Goal: Task Accomplishment & Management: Complete application form

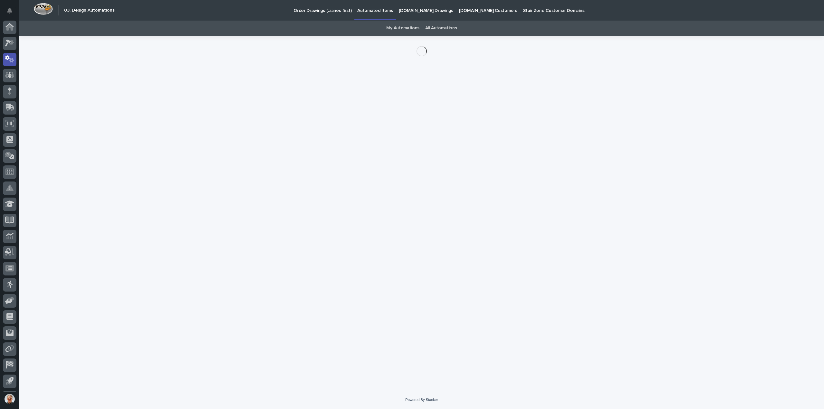
scroll to position [14, 0]
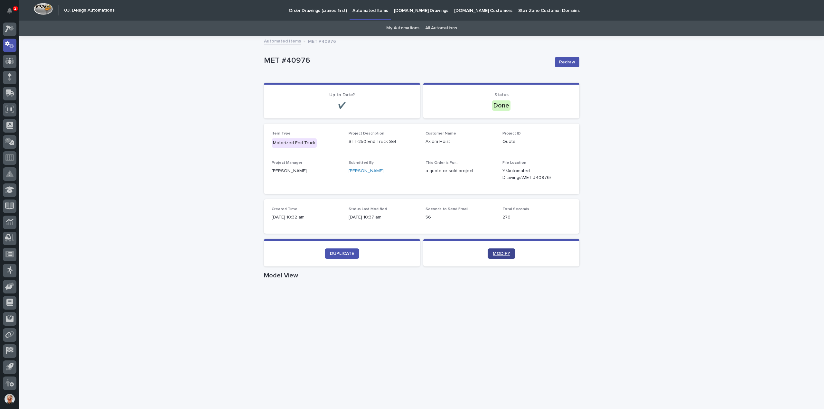
click at [499, 250] on link "MODIFY" at bounding box center [502, 254] width 28 height 10
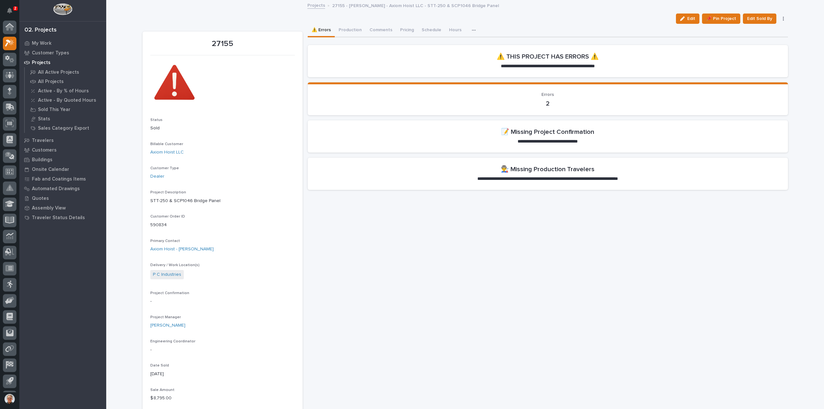
scroll to position [14, 0]
click at [689, 17] on span "Edit" at bounding box center [691, 19] width 8 height 6
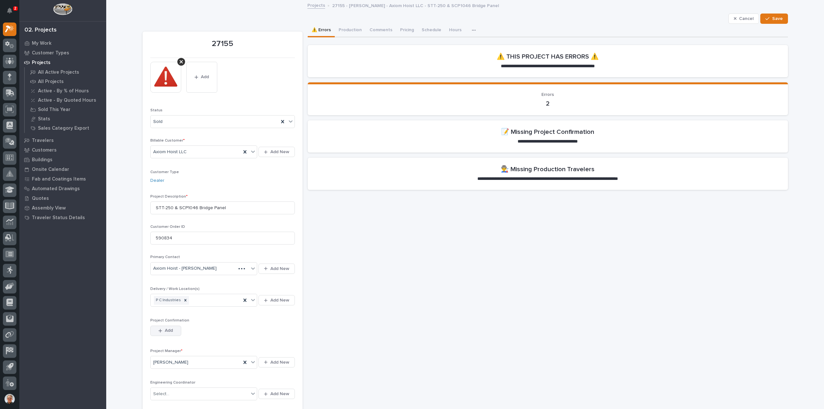
click at [159, 330] on icon "button" at bounding box center [160, 331] width 4 height 4
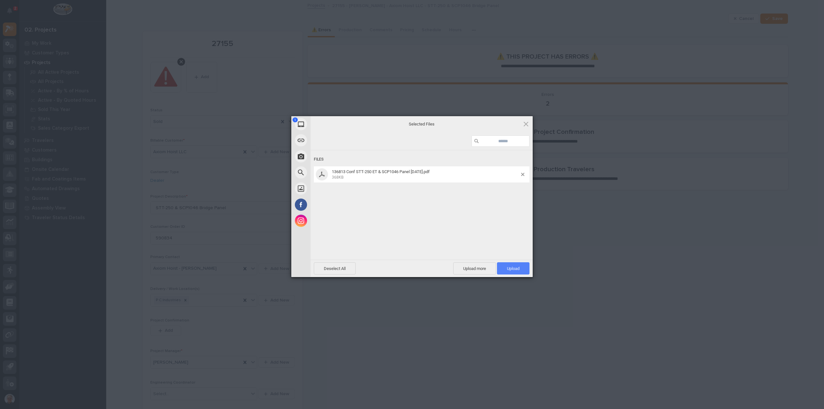
click at [513, 266] on span "Upload 1" at bounding box center [513, 268] width 13 height 5
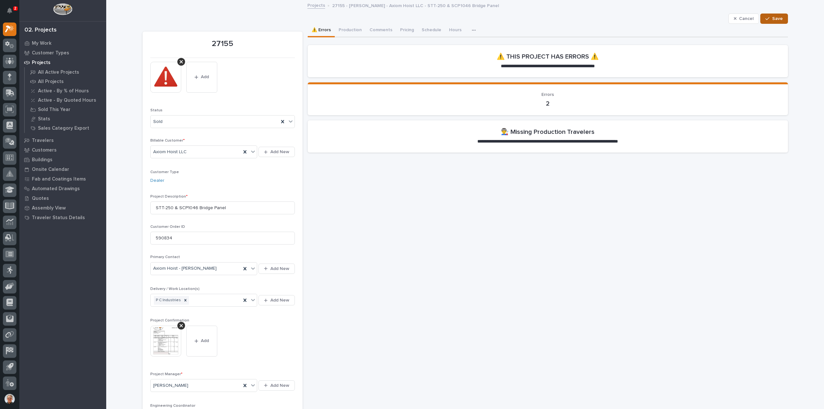
click at [773, 17] on span "Save" at bounding box center [777, 19] width 11 height 6
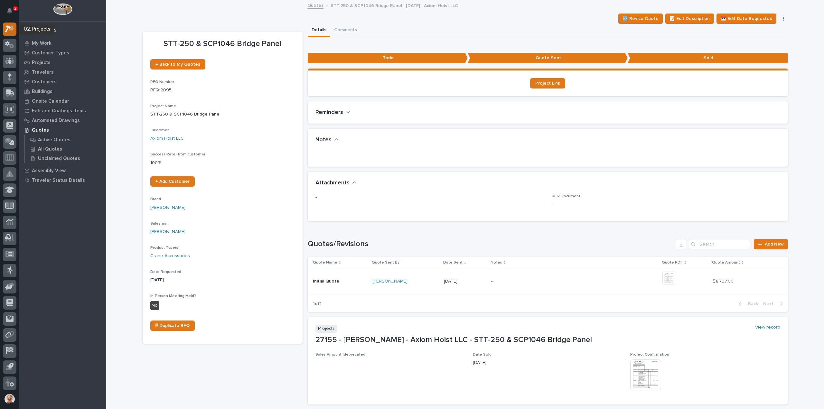
click at [8, 27] on icon at bounding box center [8, 29] width 6 height 7
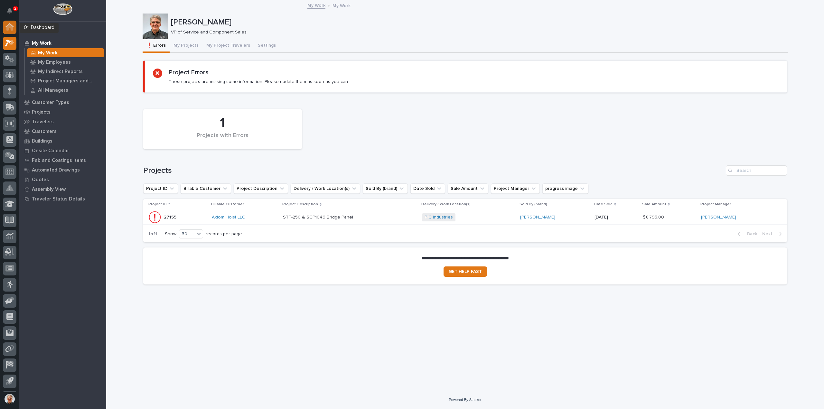
click at [10, 24] on g at bounding box center [9, 26] width 8 height 7
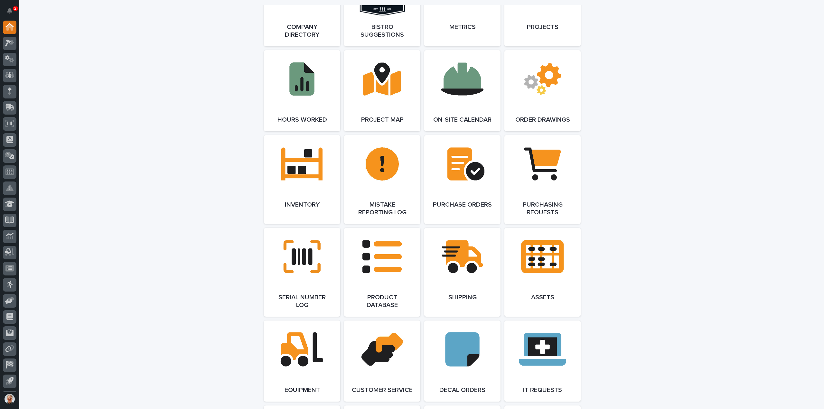
scroll to position [601, 0]
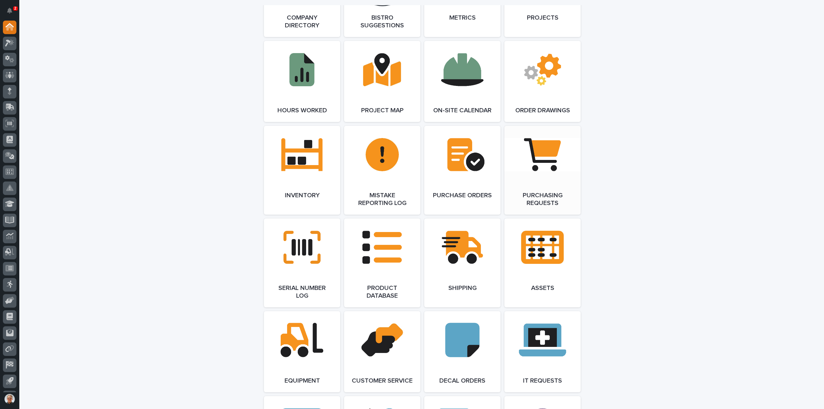
click at [539, 168] on span "Open Link" at bounding box center [542, 170] width 21 height 5
click at [11, 43] on icon at bounding box center [11, 42] width 5 height 6
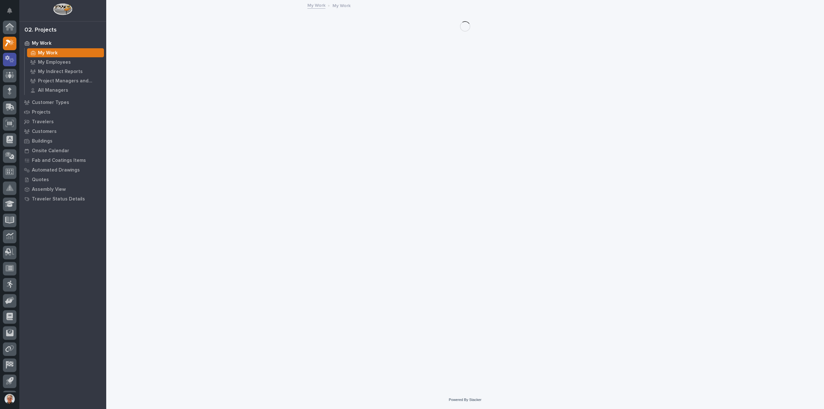
scroll to position [14, 0]
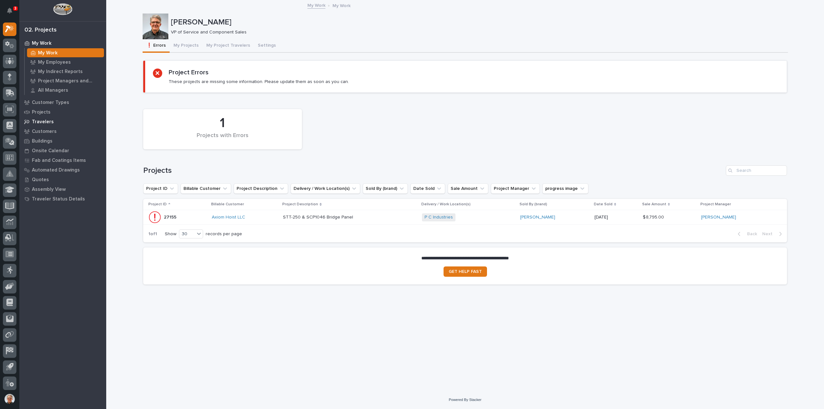
click at [39, 120] on p "Travelers" at bounding box center [43, 122] width 22 height 6
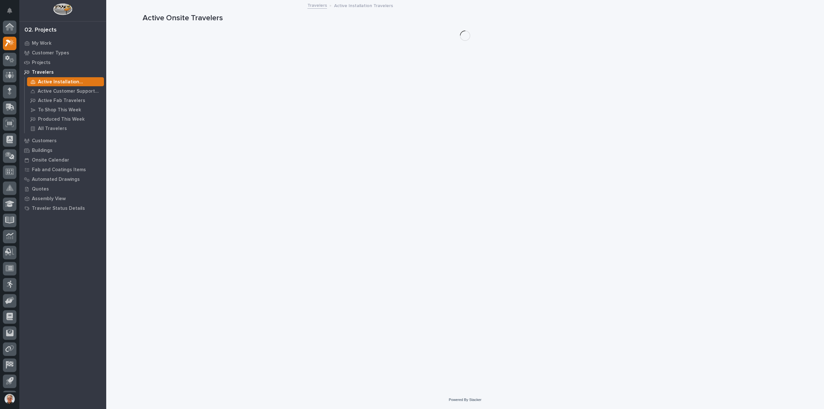
scroll to position [14, 0]
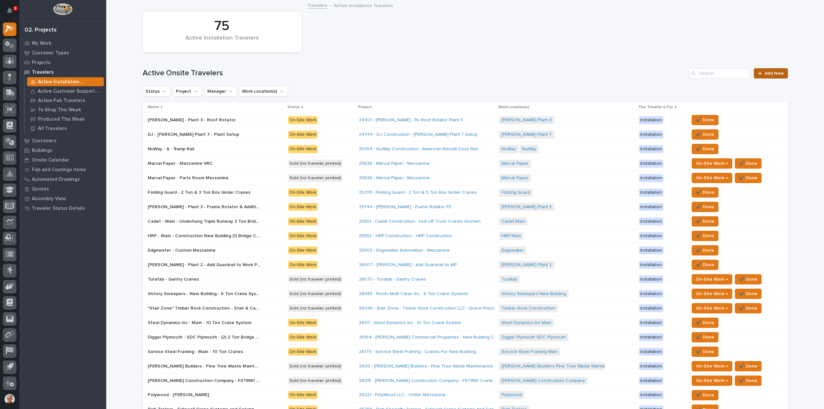
click at [771, 71] on link "Add New" at bounding box center [771, 73] width 34 height 10
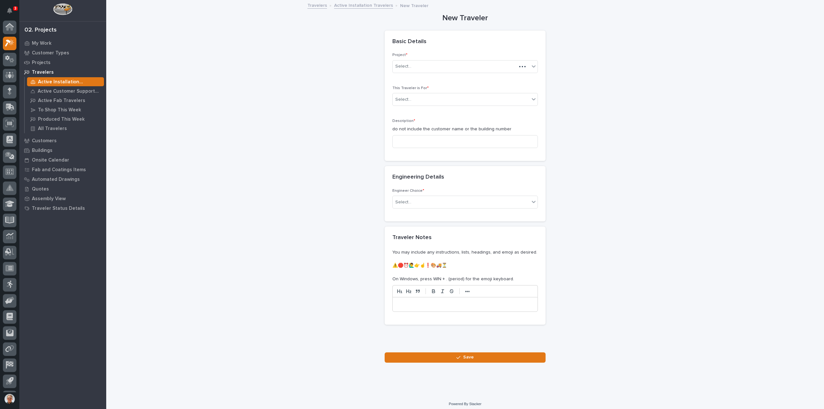
scroll to position [14, 0]
click at [412, 66] on div "Select..." at bounding box center [461, 66] width 137 height 11
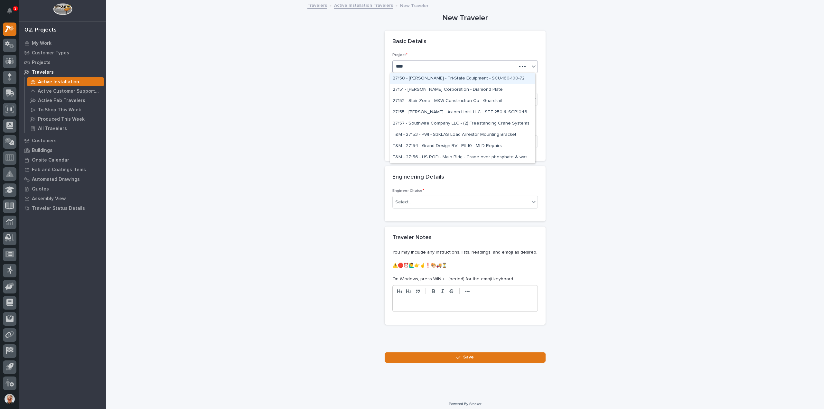
type input "*****"
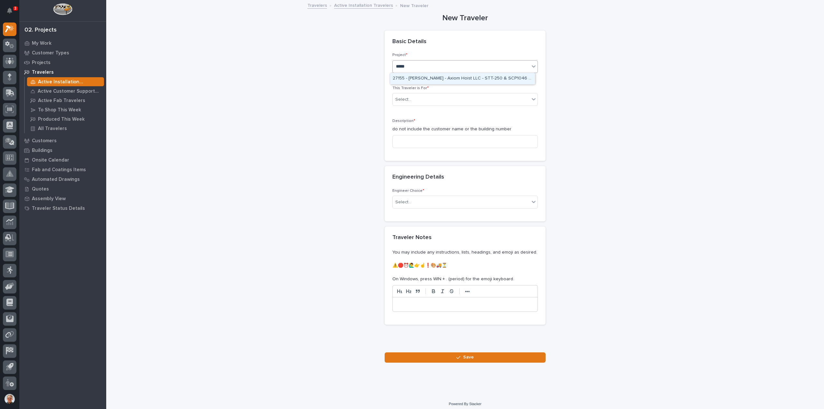
click at [428, 78] on div "27155 - Starke - Axiom Hoist LLC - STT-250 & SCP1046 Bridge Panel" at bounding box center [462, 78] width 145 height 11
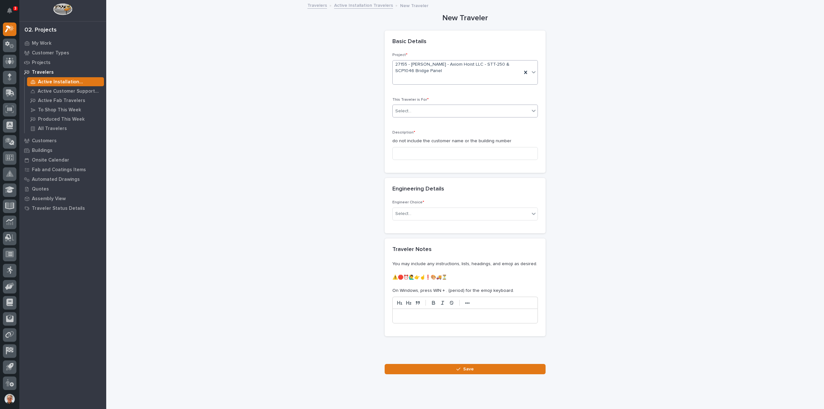
click at [408, 110] on div "Select..." at bounding box center [403, 111] width 16 height 7
click at [405, 122] on span "Production" at bounding box center [405, 122] width 25 height 7
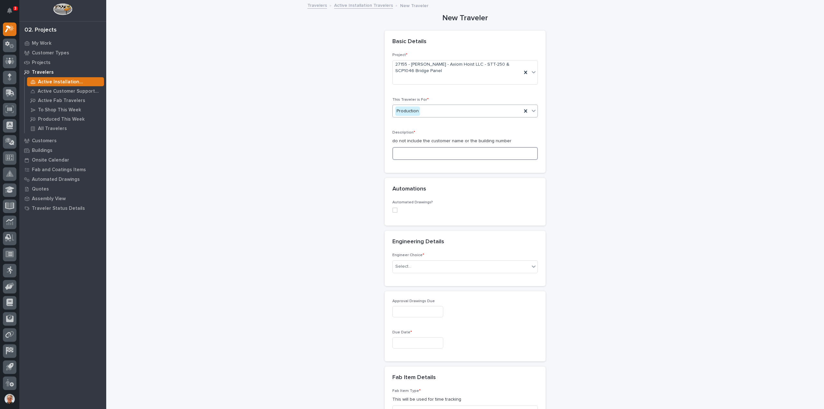
click at [399, 153] on input at bounding box center [465, 153] width 146 height 13
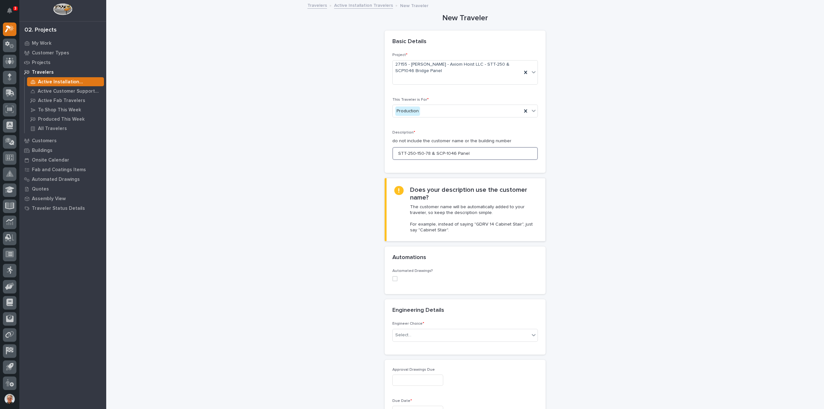
click at [393, 278] on span at bounding box center [394, 278] width 5 height 5
type input "STT-250-150-78 & SCP-1046 Panel"
click at [398, 318] on div "Select..." at bounding box center [403, 320] width 16 height 7
type input "***"
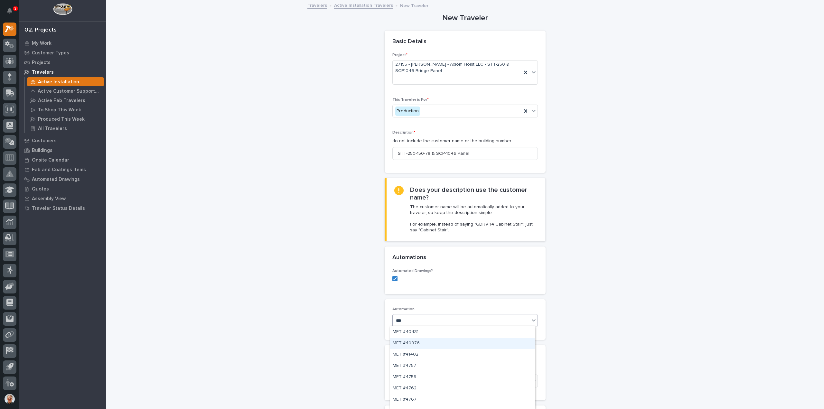
click at [412, 341] on div "MET #40976" at bounding box center [462, 343] width 145 height 11
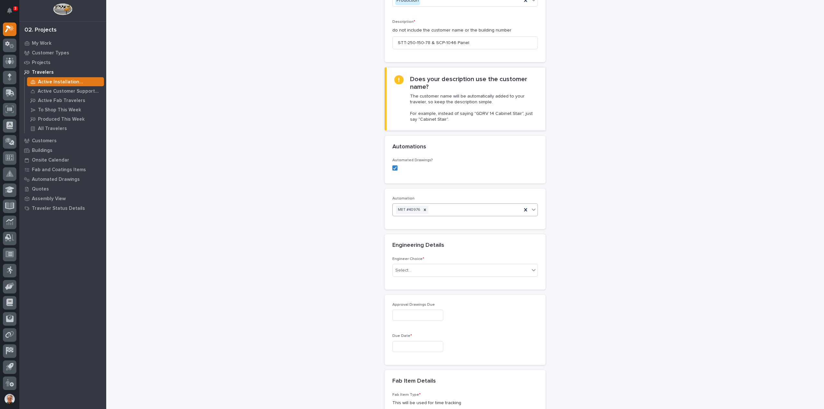
scroll to position [129, 0]
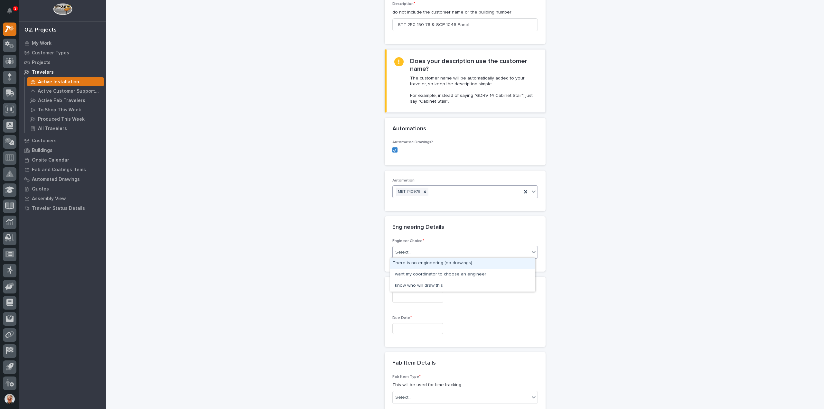
click at [412, 250] on div "Select..." at bounding box center [461, 252] width 137 height 11
drag, startPoint x: 412, startPoint y: 269, endPoint x: 411, endPoint y: 274, distance: 5.5
click at [411, 274] on div "I want my coordinator to choose an engineer" at bounding box center [462, 274] width 145 height 11
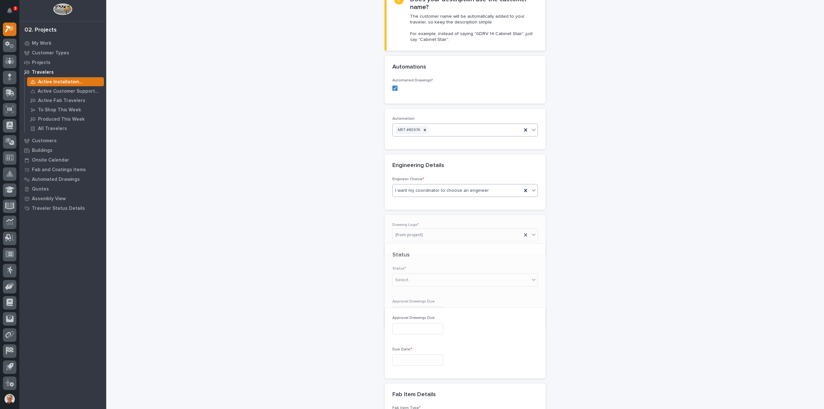
scroll to position [197, 0]
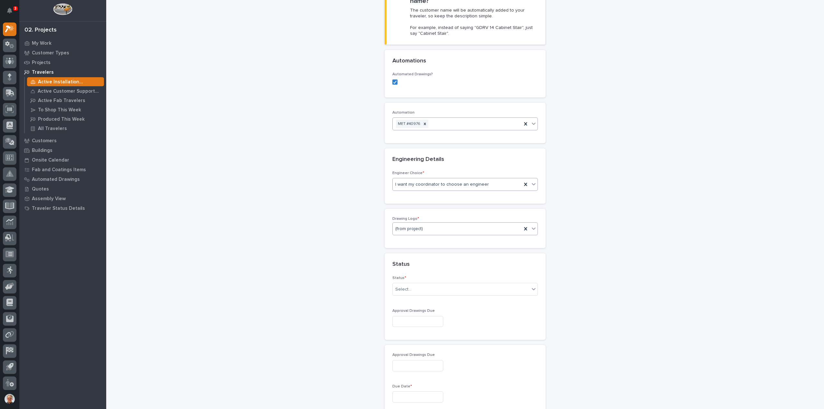
click at [421, 226] on div "(from project)" at bounding box center [457, 229] width 129 height 11
click at [401, 295] on div "Starke" at bounding box center [462, 296] width 145 height 11
click at [401, 286] on div "Select..." at bounding box center [403, 289] width 16 height 7
click at [402, 345] on div "Sales Review / Customer Approval" at bounding box center [462, 345] width 145 height 11
click at [409, 318] on input "text" at bounding box center [417, 321] width 51 height 11
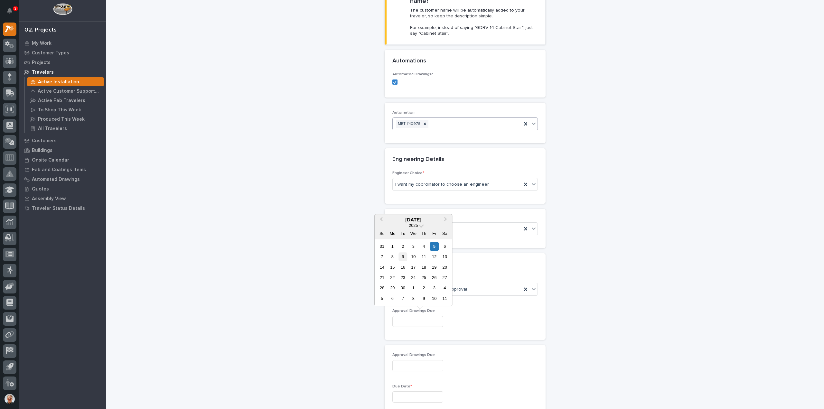
click at [402, 257] on div "9" at bounding box center [403, 256] width 9 height 9
type input "**********"
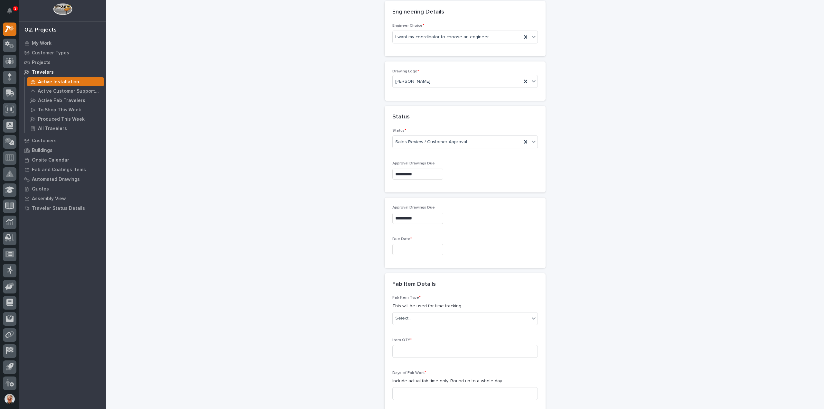
scroll to position [368, 0]
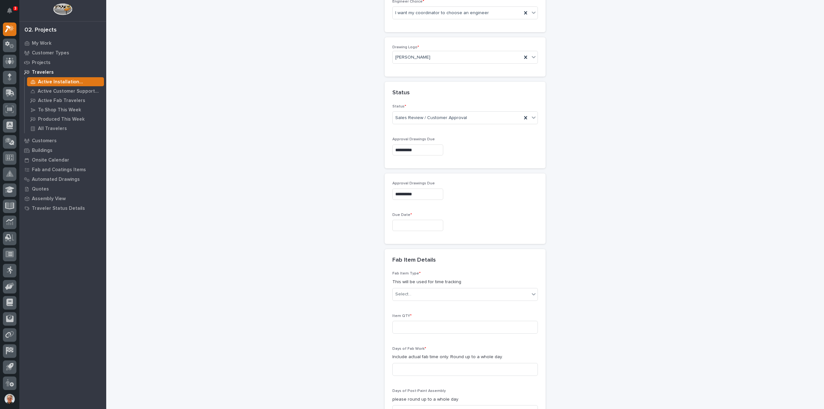
click at [404, 223] on input "text" at bounding box center [417, 225] width 51 height 11
click at [435, 181] on div "26" at bounding box center [434, 181] width 9 height 9
type input "**********"
click at [399, 291] on div "Select..." at bounding box center [403, 294] width 16 height 7
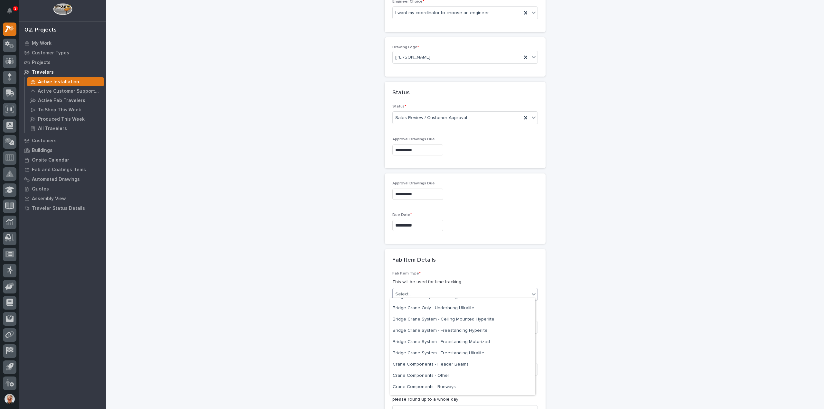
scroll to position [129, 0]
click at [410, 331] on div "Crane Components - Other" at bounding box center [462, 332] width 145 height 11
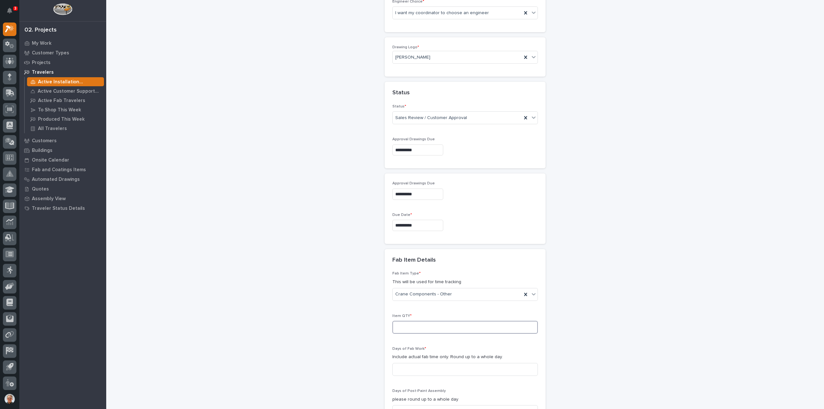
click at [397, 326] on input at bounding box center [465, 327] width 146 height 13
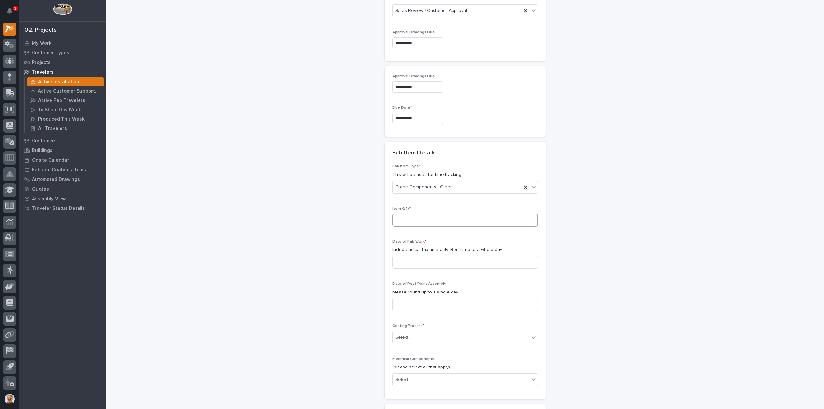
scroll to position [497, 0]
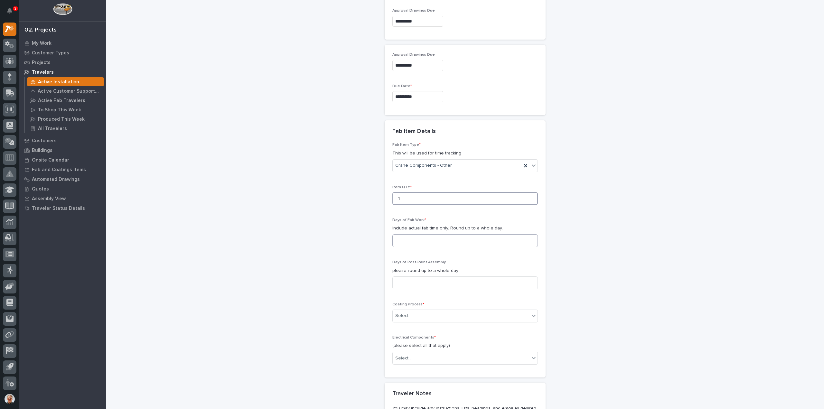
type input "1"
click at [399, 239] on input at bounding box center [465, 240] width 146 height 13
type input "2"
click at [398, 281] on input at bounding box center [465, 283] width 146 height 13
type input "1"
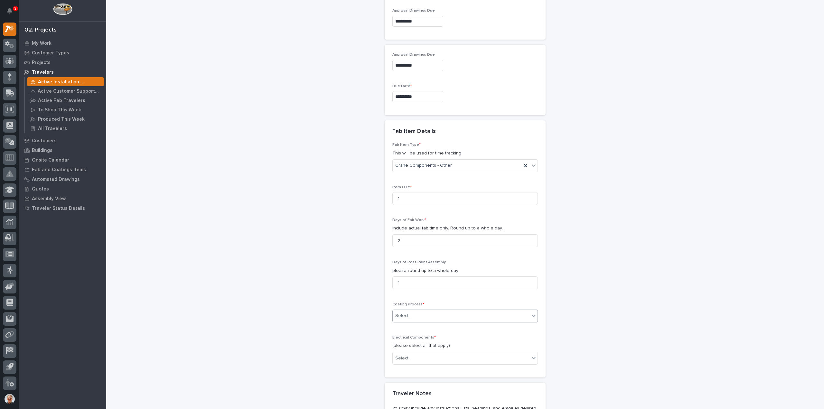
click at [397, 313] on div "Select..." at bounding box center [403, 316] width 16 height 7
click at [403, 336] on div "In-House Paint/Powder" at bounding box center [462, 336] width 145 height 11
click at [405, 356] on div "Select..." at bounding box center [403, 358] width 16 height 7
click at [403, 379] on div "Motorized End Trucks" at bounding box center [462, 378] width 145 height 11
click at [532, 357] on icon at bounding box center [534, 358] width 4 height 2
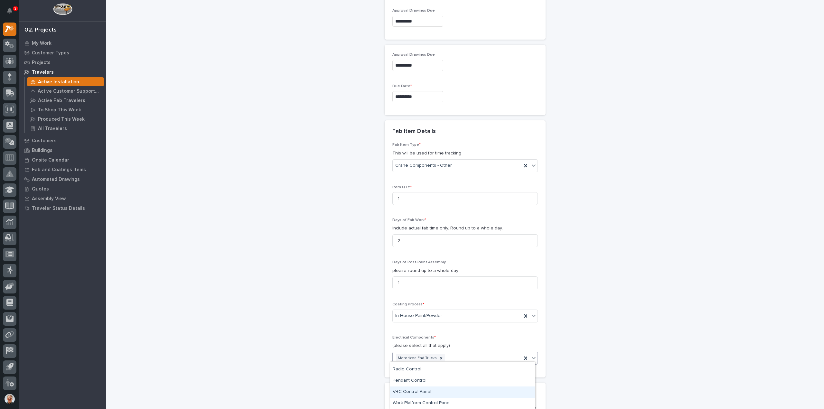
scroll to position [54, 0]
click at [406, 402] on div "Specialty/Custom Control Panel" at bounding box center [462, 403] width 145 height 11
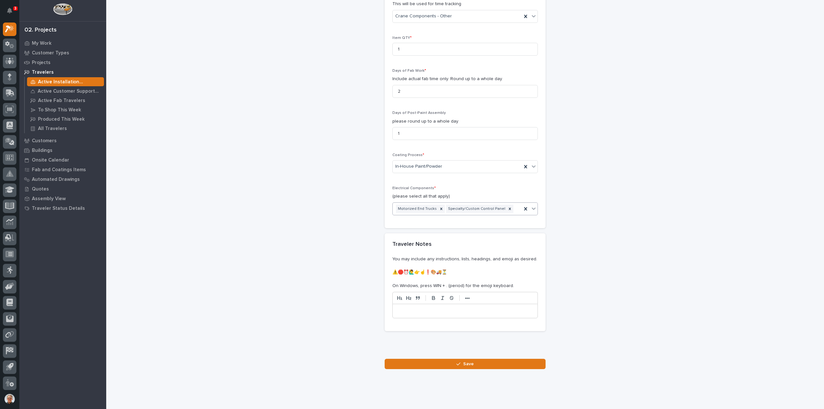
scroll to position [654, 0]
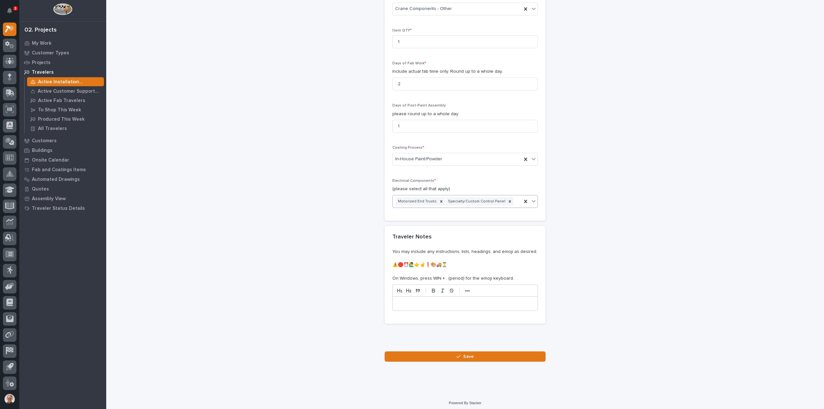
click at [411, 301] on p at bounding box center [465, 304] width 135 height 6
click at [443, 353] on button "Save" at bounding box center [465, 357] width 161 height 10
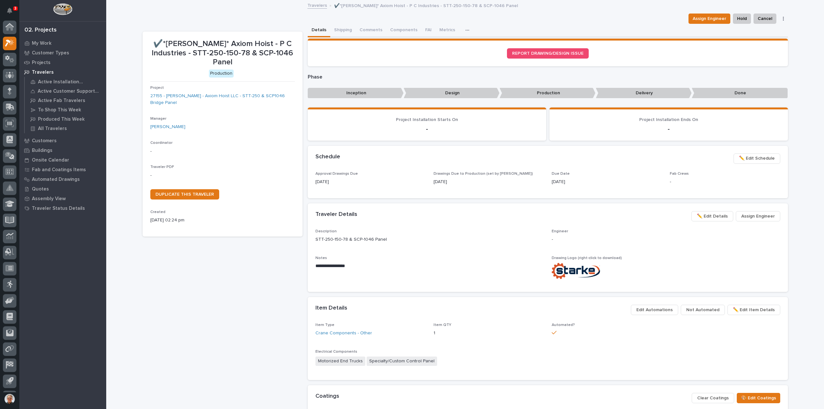
scroll to position [14, 0]
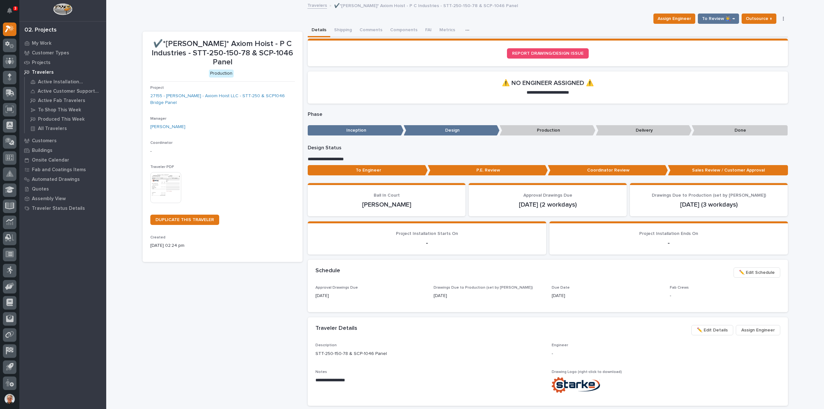
click at [164, 172] on img at bounding box center [165, 187] width 31 height 31
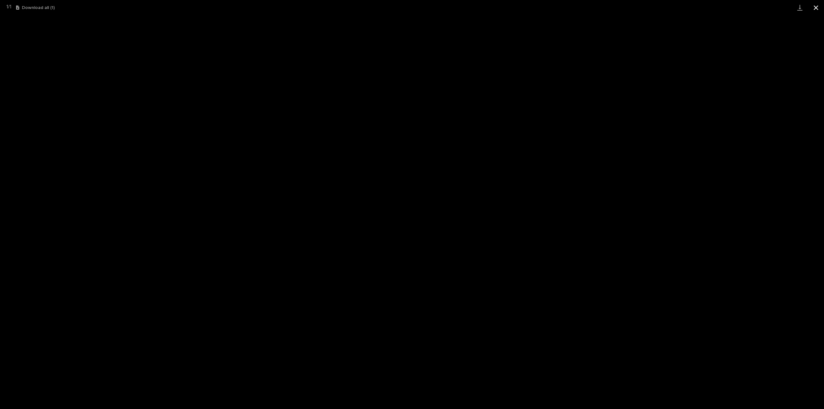
click at [815, 6] on button "Close gallery" at bounding box center [816, 7] width 16 height 15
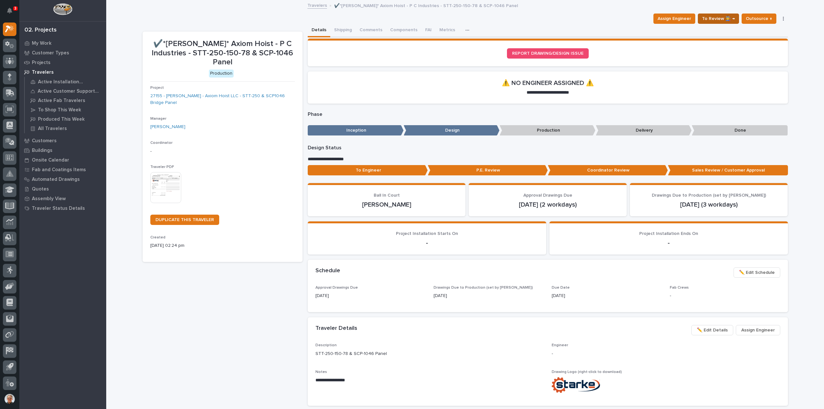
click at [724, 17] on span "To Review 👨‍🏭 →" at bounding box center [718, 19] width 33 height 8
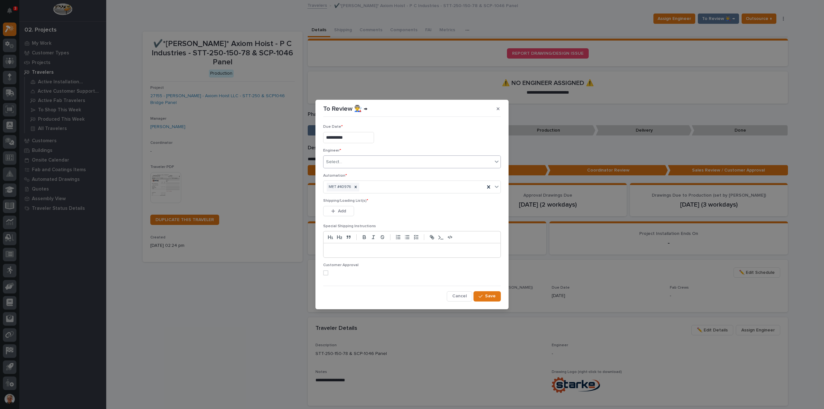
click at [338, 161] on div "Select..." at bounding box center [334, 162] width 16 height 7
click at [335, 173] on div "Adam Yutzy" at bounding box center [412, 174] width 177 height 11
click at [338, 209] on span "Add" at bounding box center [342, 211] width 8 height 6
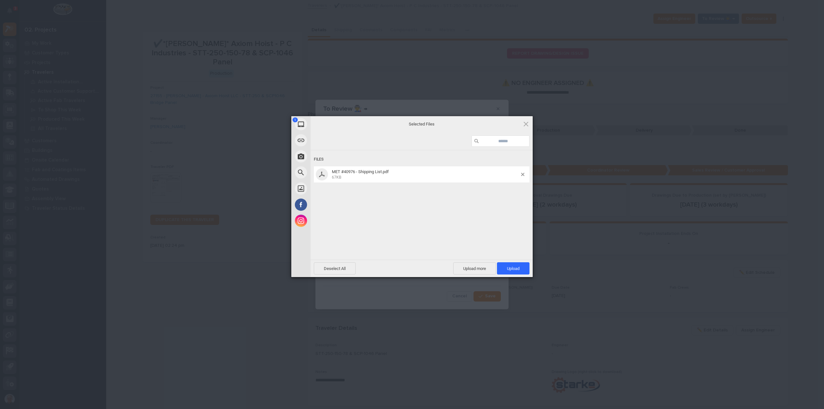
click at [527, 173] on div at bounding box center [525, 174] width 8 height 3
click at [524, 173] on div "MET #40976 - Shipping List.pdf 67KB" at bounding box center [422, 174] width 216 height 16
click at [523, 174] on span at bounding box center [522, 174] width 3 height 3
click at [509, 268] on span "Upload 1" at bounding box center [513, 268] width 13 height 5
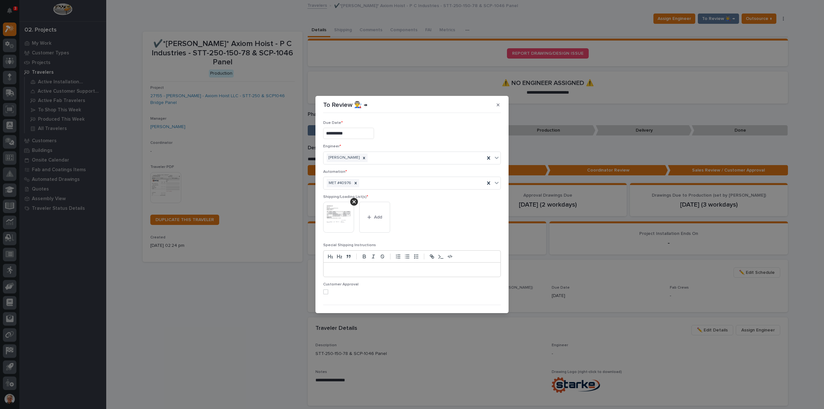
click at [325, 289] on span at bounding box center [325, 291] width 5 height 5
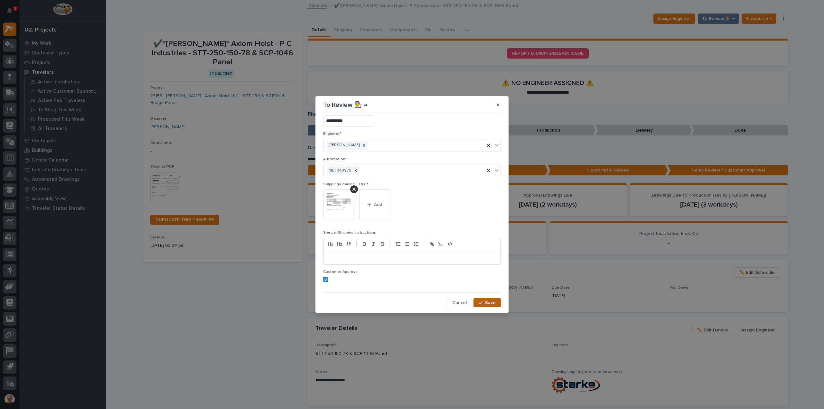
click at [486, 302] on span "Save" at bounding box center [490, 303] width 11 height 6
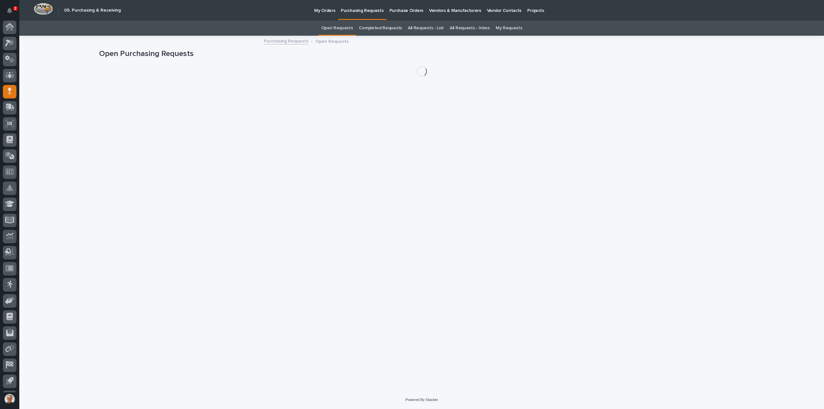
scroll to position [14, 0]
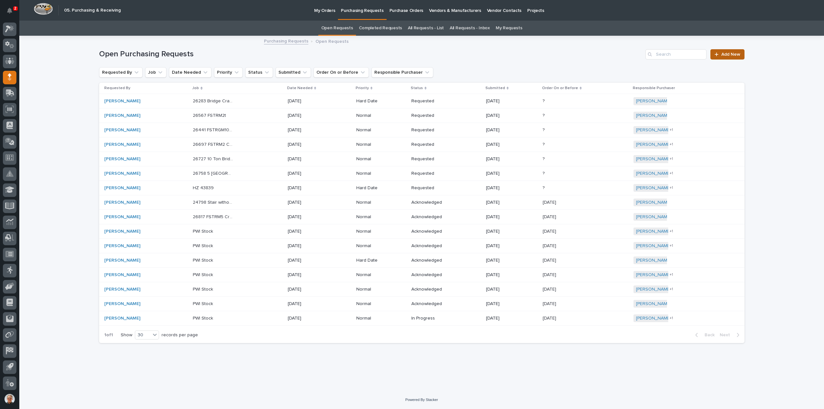
click at [733, 52] on span "Add New" at bounding box center [730, 54] width 19 height 5
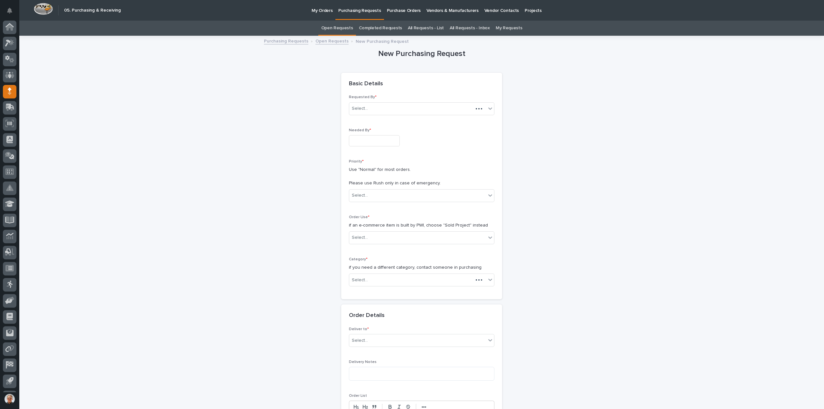
scroll to position [14, 0]
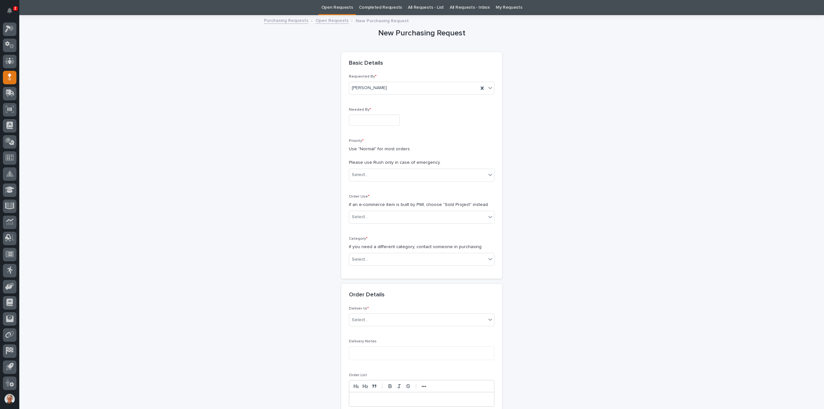
click at [358, 119] on input "text" at bounding box center [374, 120] width 51 height 11
click at [359, 57] on div "9" at bounding box center [359, 56] width 9 height 9
type input "**********"
click at [363, 174] on div "Select..." at bounding box center [360, 175] width 16 height 7
click at [356, 209] on div "Normal" at bounding box center [419, 208] width 145 height 11
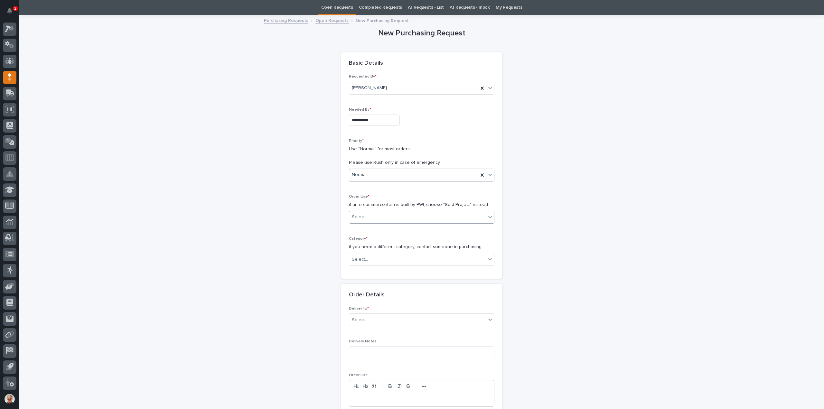
click at [356, 217] on div "Select..." at bounding box center [360, 217] width 16 height 7
click at [359, 228] on div "Sold Project" at bounding box center [419, 228] width 145 height 11
click at [358, 258] on div "Select..." at bounding box center [360, 259] width 16 height 7
click at [359, 293] on div "Hoists, Trolleys, and End Trucks" at bounding box center [419, 292] width 145 height 11
click at [357, 302] on div "Select..." at bounding box center [360, 305] width 16 height 7
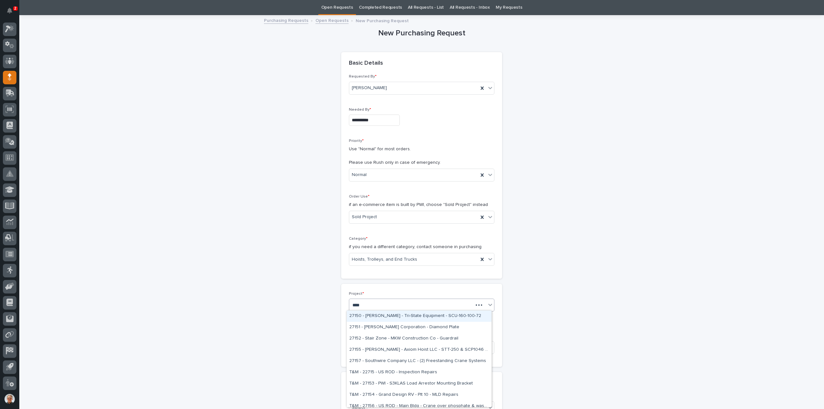
type input "*****"
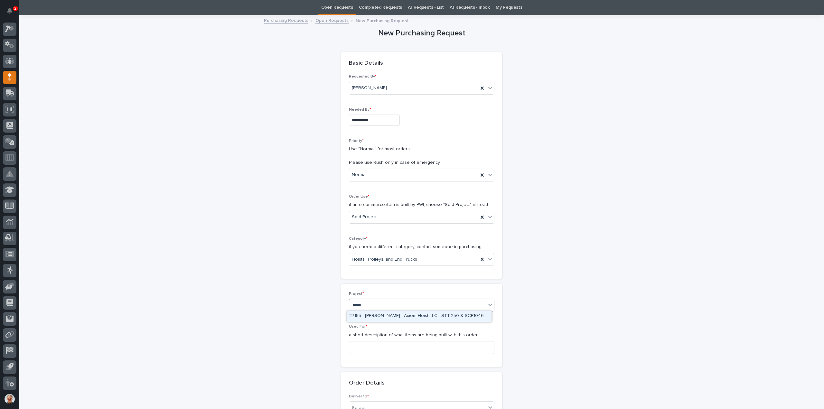
click at [374, 315] on div "27155 - Starke - Axiom Hoist LLC - STT-250 & SCP1046 Bridge Panel" at bounding box center [419, 316] width 145 height 11
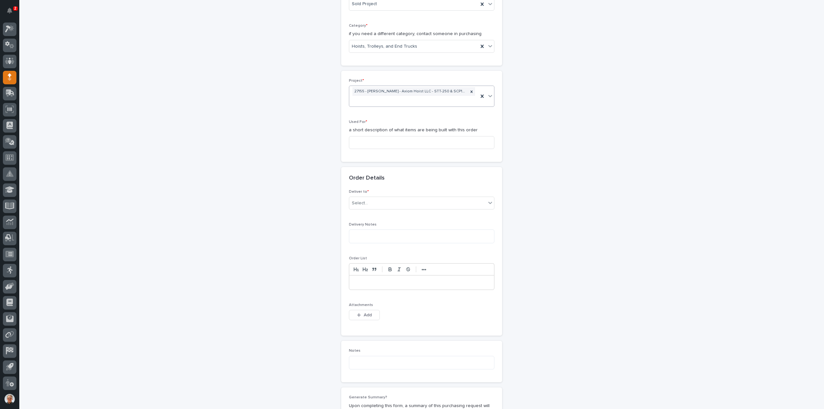
scroll to position [235, 0]
click at [358, 141] on input at bounding box center [422, 141] width 146 height 13
type input "End Trucks STT-250"
click at [359, 199] on div "Select..." at bounding box center [360, 202] width 16 height 7
click at [358, 211] on div "PWI" at bounding box center [419, 212] width 145 height 11
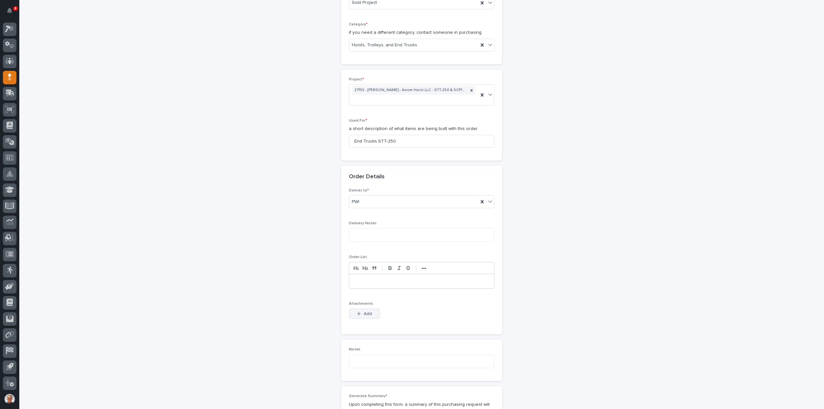
click at [357, 312] on icon "button" at bounding box center [359, 314] width 4 height 5
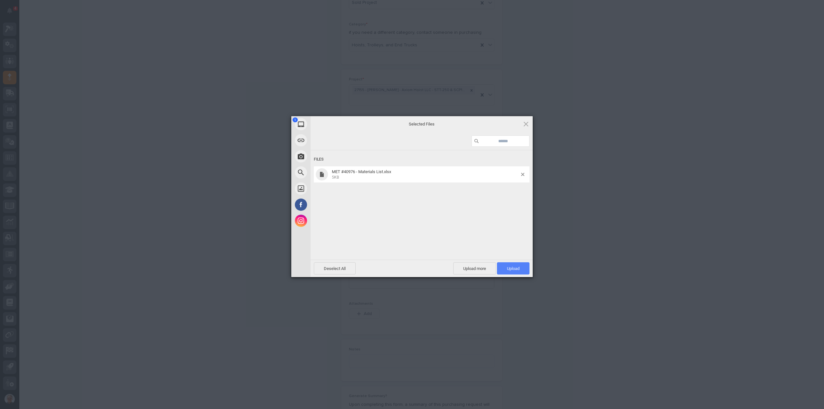
click at [513, 267] on span "Upload 1" at bounding box center [513, 268] width 13 height 5
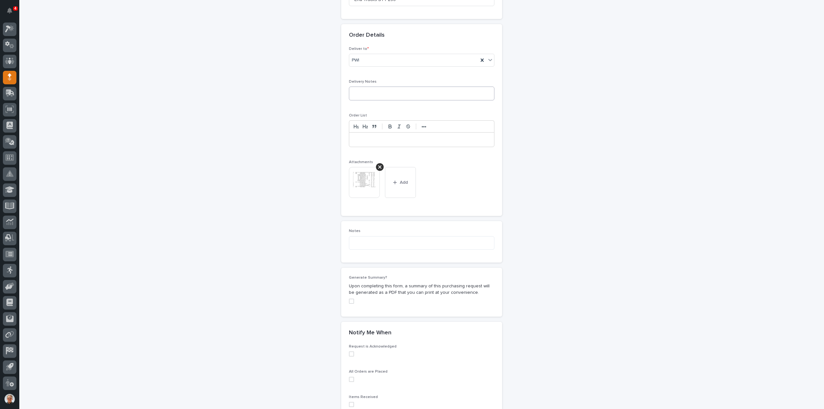
scroll to position [451, 0]
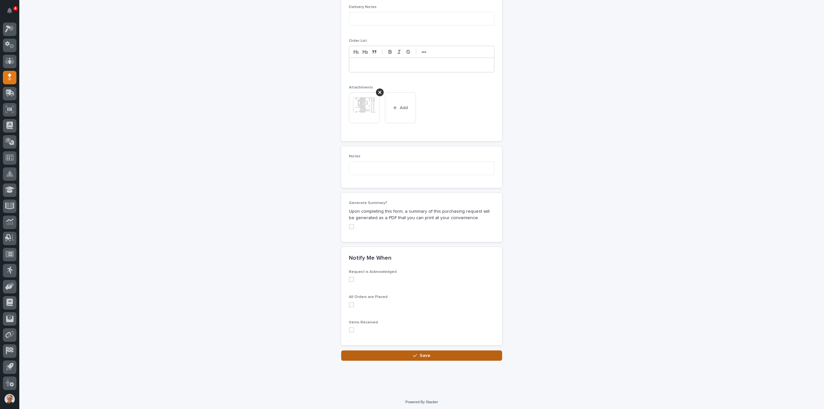
click at [422, 354] on span "Save" at bounding box center [425, 356] width 11 height 6
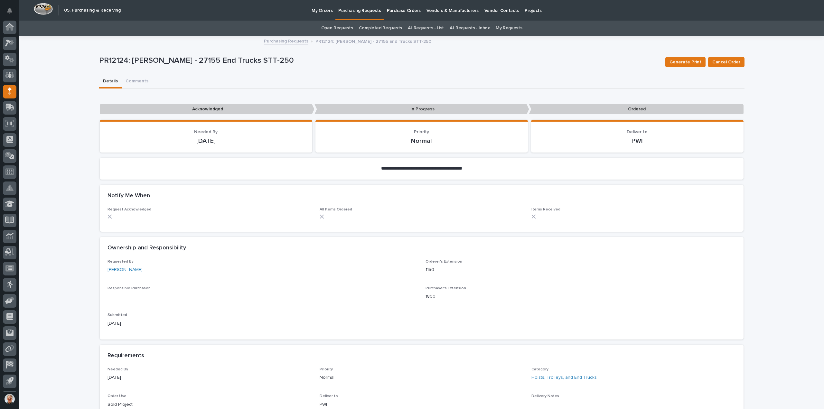
scroll to position [14, 0]
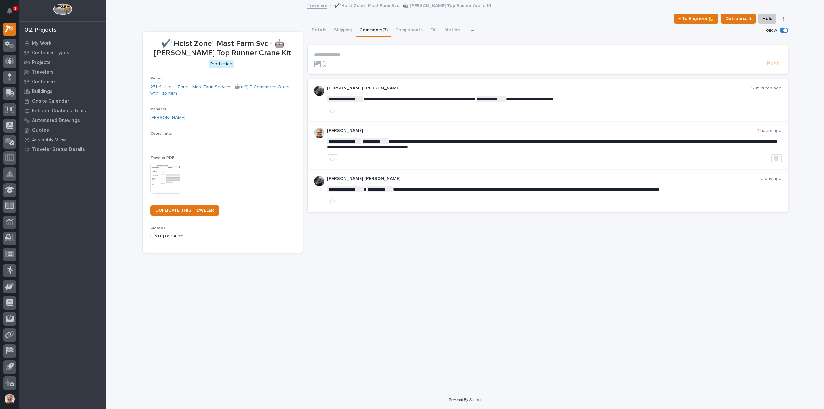
click at [334, 54] on p "**********" at bounding box center [547, 54] width 467 height 5
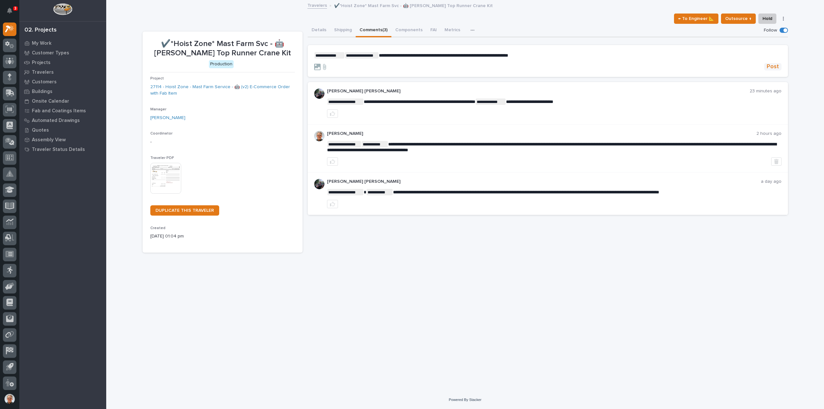
click at [774, 67] on span "Post" at bounding box center [773, 66] width 12 height 7
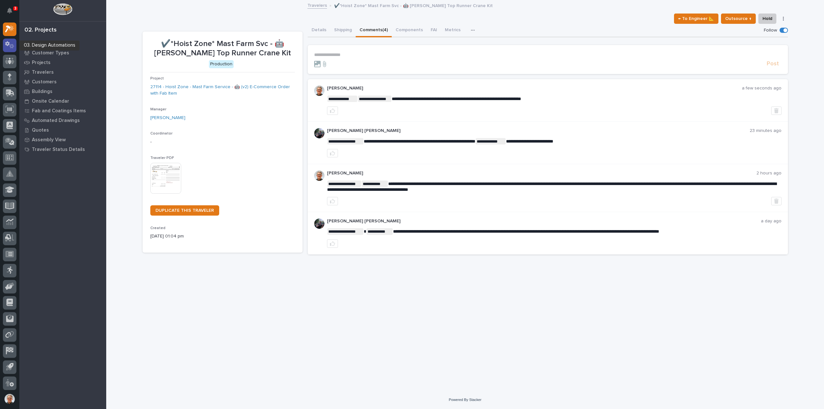
click at [8, 44] on icon at bounding box center [7, 44] width 5 height 5
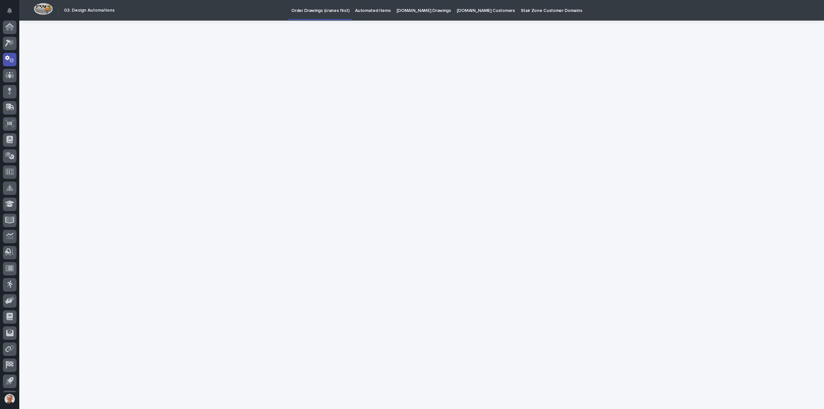
scroll to position [14, 0]
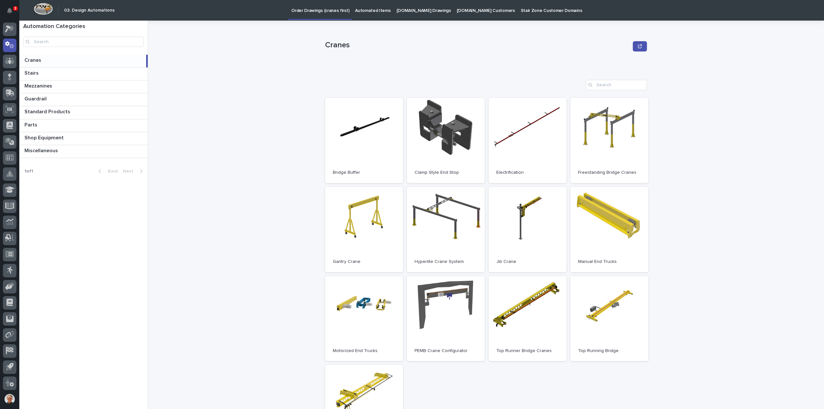
click at [415, 9] on p "[DOMAIN_NAME] Drawings" at bounding box center [424, 7] width 54 height 14
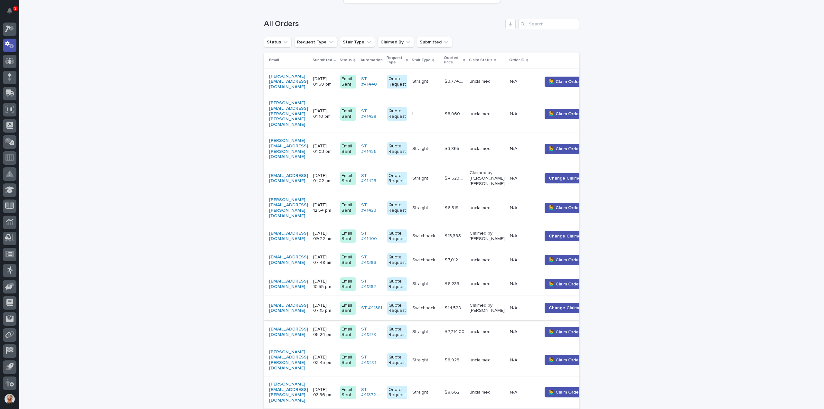
scroll to position [129, 0]
